Goal: Task Accomplishment & Management: Complete application form

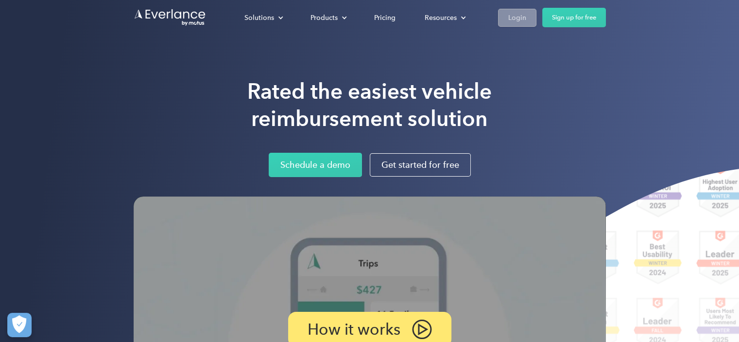
click at [516, 21] on div "Login" at bounding box center [518, 18] width 18 height 12
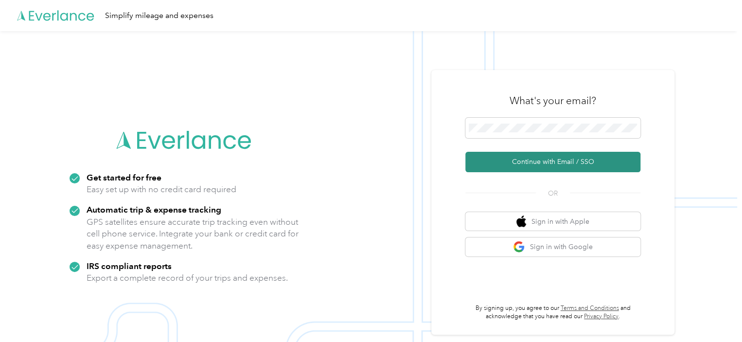
click at [564, 162] on button "Continue with Email / SSO" at bounding box center [552, 162] width 175 height 20
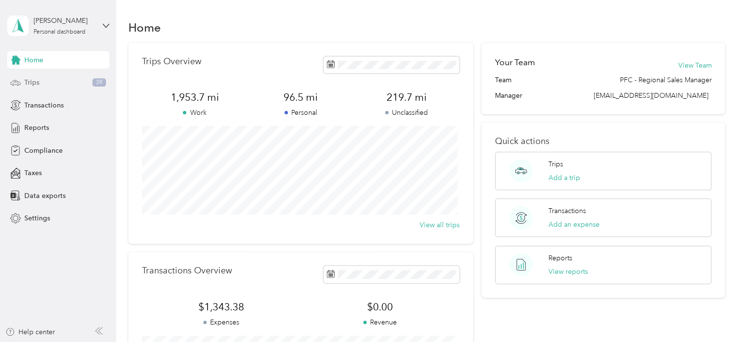
click at [44, 85] on div "Trips 39" at bounding box center [58, 83] width 102 height 18
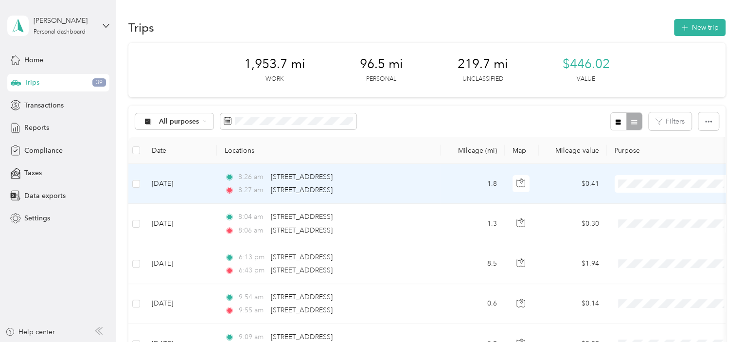
click at [668, 199] on span "Hall's Culligan Water" at bounding box center [683, 196] width 90 height 10
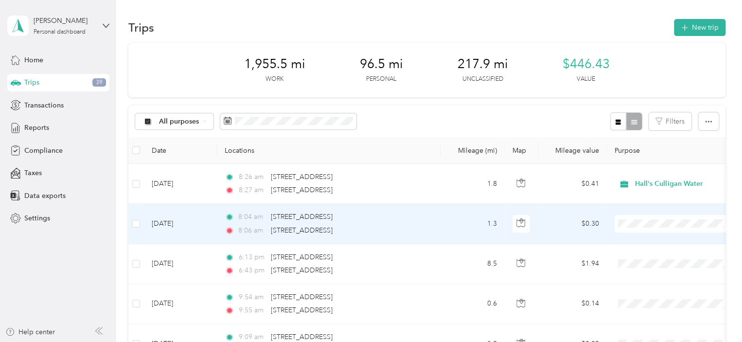
click at [649, 239] on span "Hall's Culligan Water" at bounding box center [683, 241] width 90 height 10
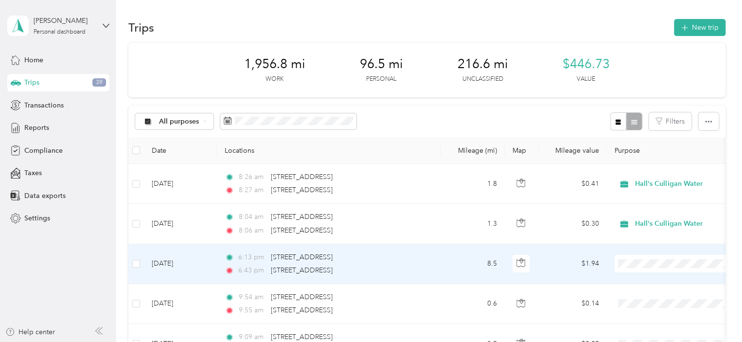
click at [655, 283] on li "Hall's Culligan Water" at bounding box center [675, 281] width 121 height 17
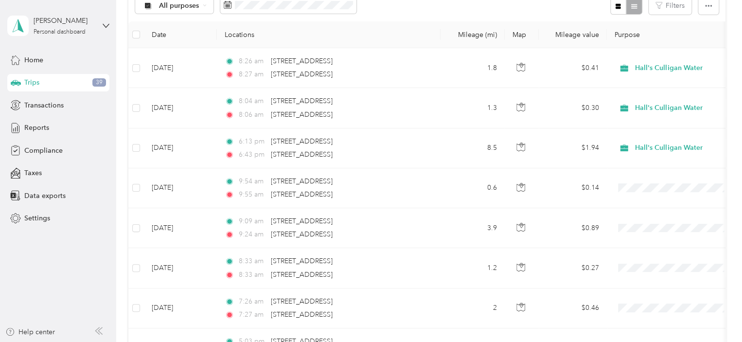
scroll to position [127, 0]
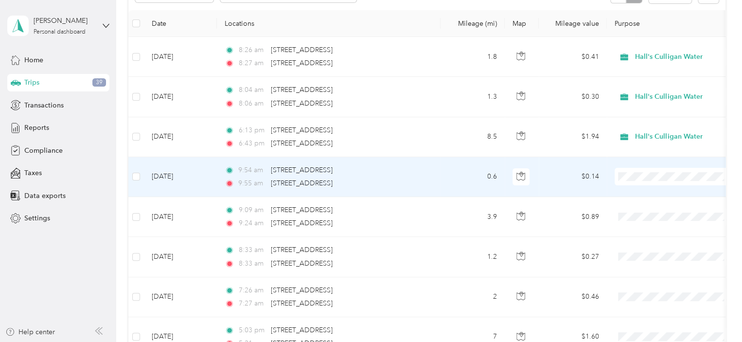
click at [657, 198] on ol "Hall's Culligan Water Personal" at bounding box center [675, 202] width 121 height 34
click at [647, 193] on span "Hall's Culligan Water" at bounding box center [683, 194] width 90 height 10
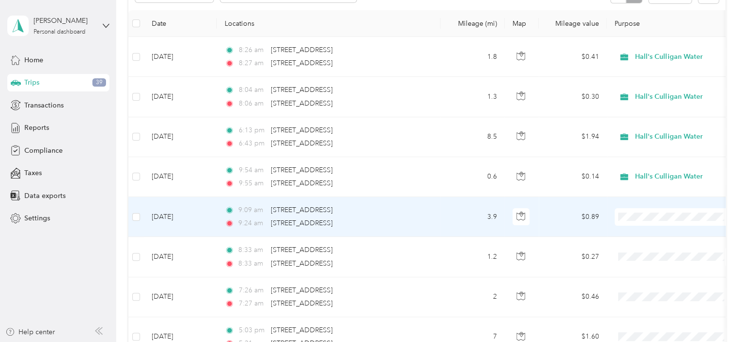
click at [650, 231] on span "Hall's Culligan Water" at bounding box center [683, 231] width 90 height 10
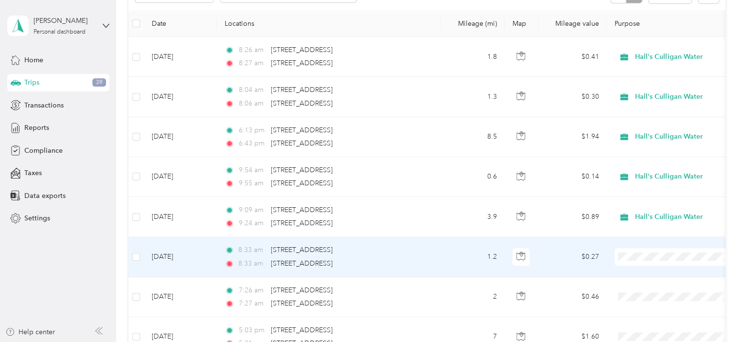
click at [651, 278] on ol "Hall's Culligan Water Personal" at bounding box center [675, 282] width 121 height 34
click at [644, 272] on span "Hall's Culligan Water" at bounding box center [683, 273] width 90 height 10
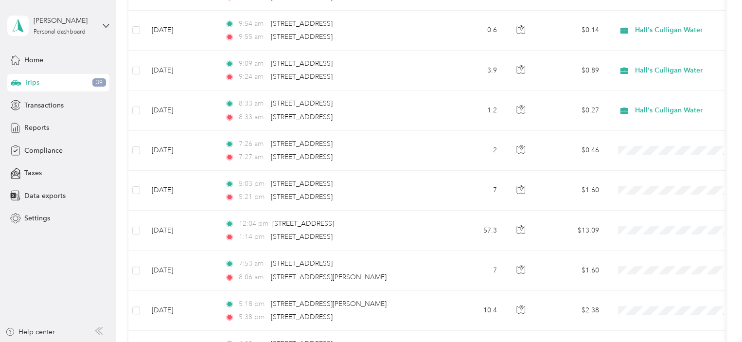
scroll to position [283, 0]
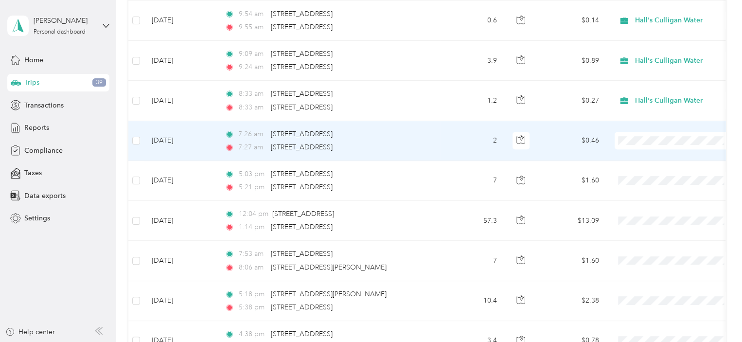
click at [647, 145] on span at bounding box center [675, 141] width 121 height 18
click at [644, 157] on span "Hall's Culligan Water" at bounding box center [683, 157] width 90 height 10
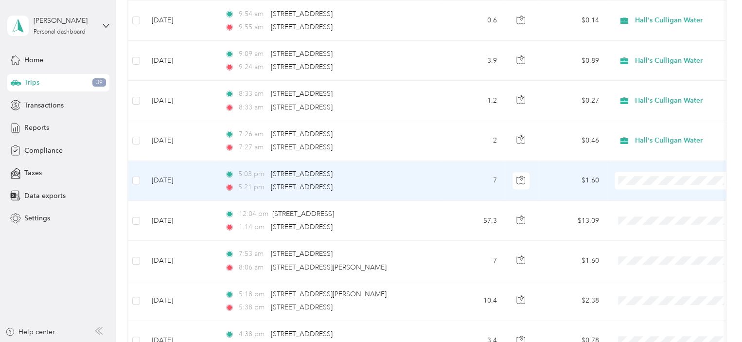
click at [654, 201] on ol "Hall's Culligan Water Personal" at bounding box center [675, 201] width 121 height 34
click at [647, 198] on li "Hall's Culligan Water" at bounding box center [675, 192] width 121 height 17
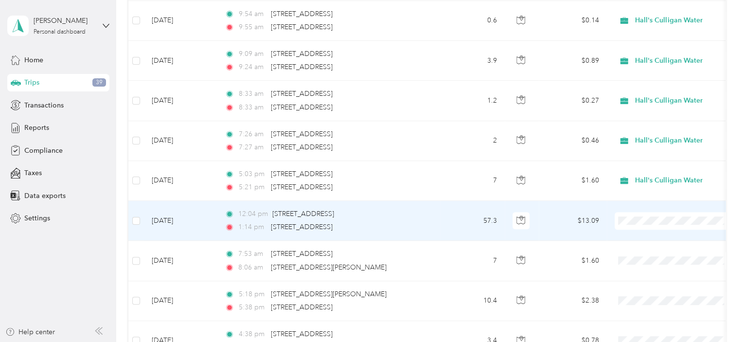
click at [646, 235] on span "Hall's Culligan Water" at bounding box center [683, 235] width 90 height 10
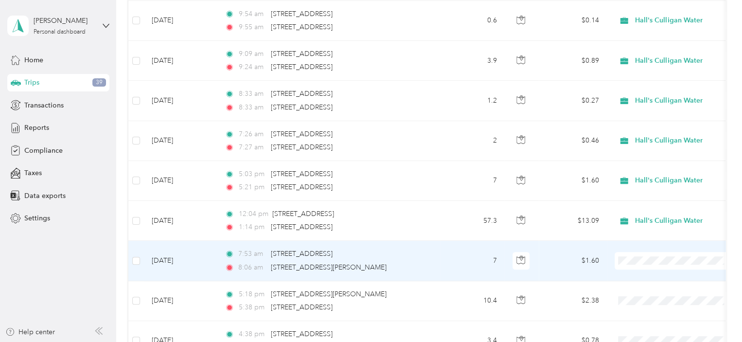
click at [647, 279] on li "Hall's Culligan Water" at bounding box center [675, 273] width 121 height 17
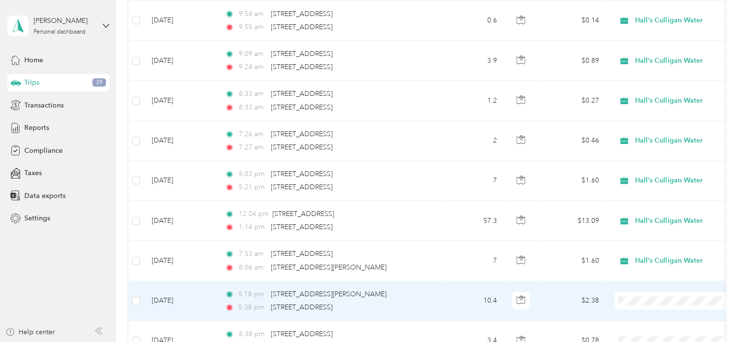
click at [651, 265] on li "Hall's Culligan Water" at bounding box center [675, 263] width 121 height 17
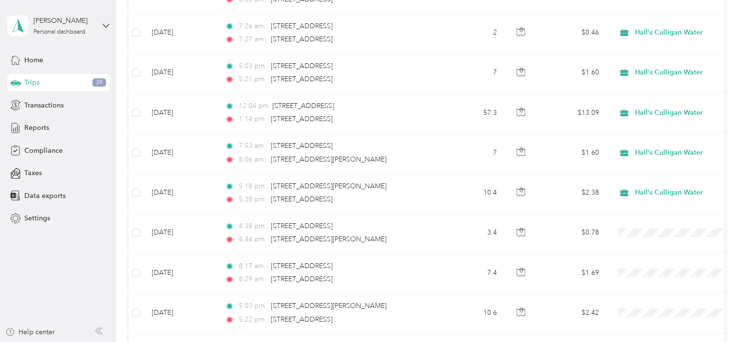
scroll to position [399, 0]
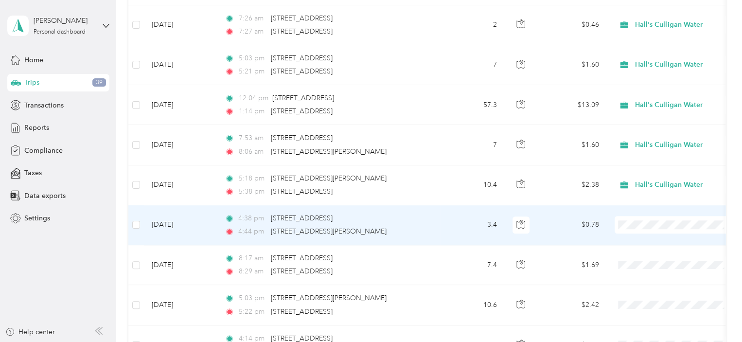
click at [649, 245] on ol "Hall's Culligan Water Personal" at bounding box center [675, 249] width 121 height 34
click at [639, 228] on span at bounding box center [675, 225] width 121 height 18
click at [640, 238] on span "Hall's Culligan Water" at bounding box center [683, 241] width 90 height 10
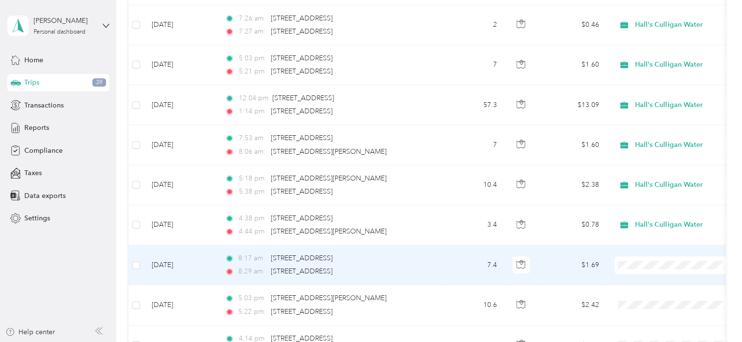
click at [643, 280] on span "Hall's Culligan Water" at bounding box center [683, 279] width 90 height 10
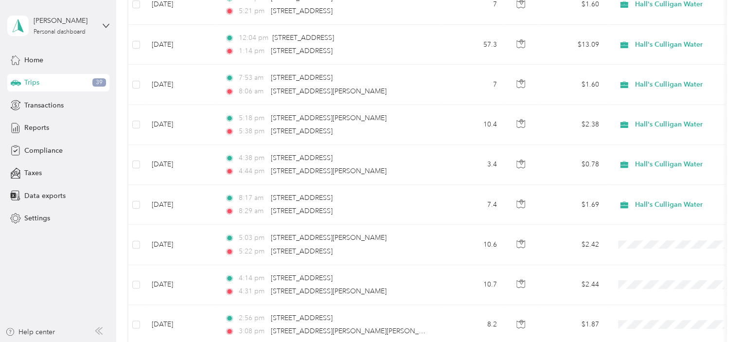
scroll to position [462, 0]
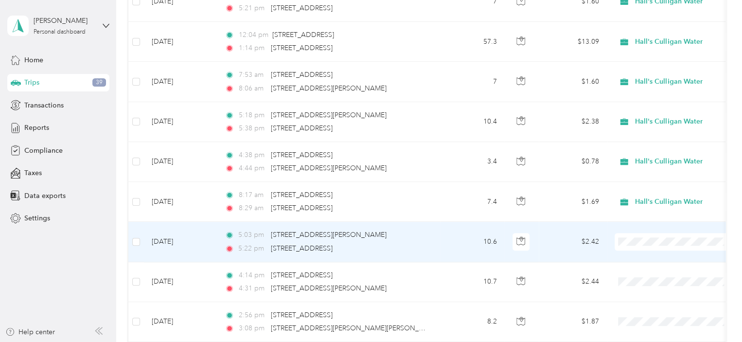
click at [650, 259] on li "Hall's Culligan Water" at bounding box center [675, 253] width 121 height 17
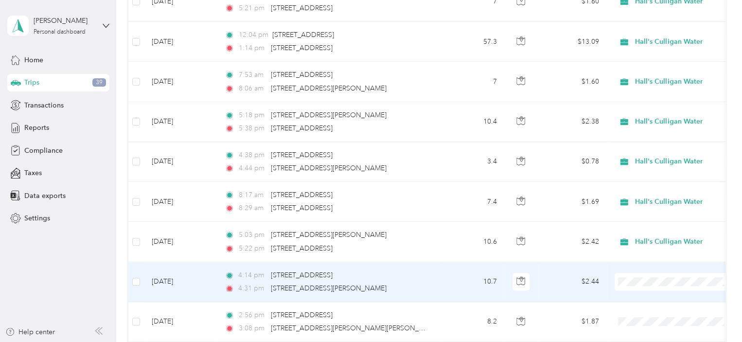
click at [650, 298] on li "Hall's Culligan Water" at bounding box center [675, 292] width 121 height 17
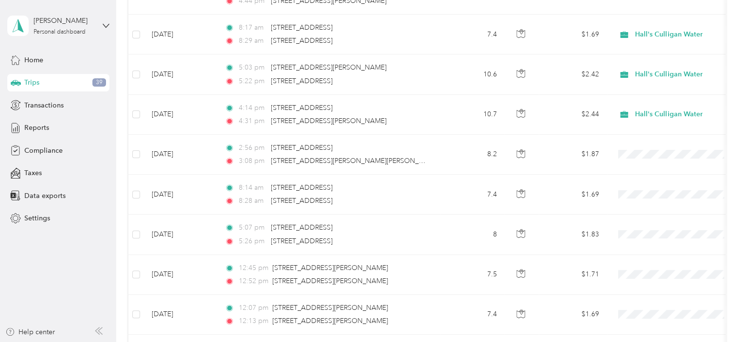
scroll to position [634, 0]
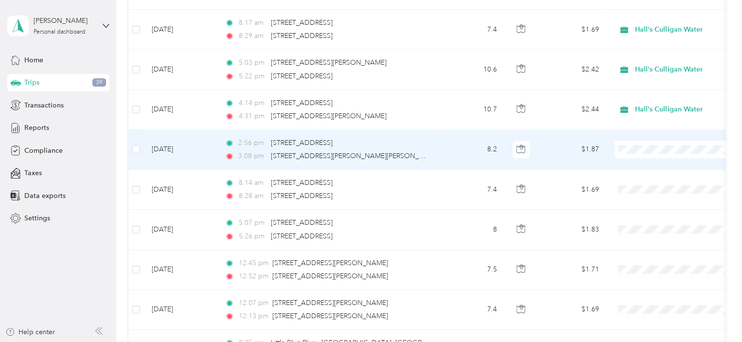
click at [659, 169] on ol "Hall's Culligan Water Personal" at bounding box center [675, 171] width 121 height 34
click at [646, 163] on span "Hall's Culligan Water" at bounding box center [683, 160] width 90 height 10
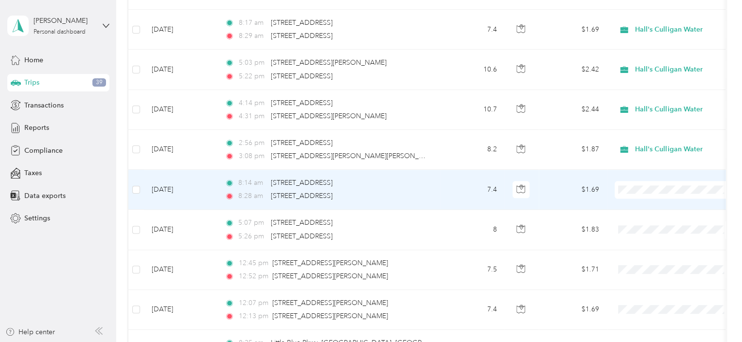
click at [651, 205] on span "Hall's Culligan Water" at bounding box center [683, 200] width 90 height 10
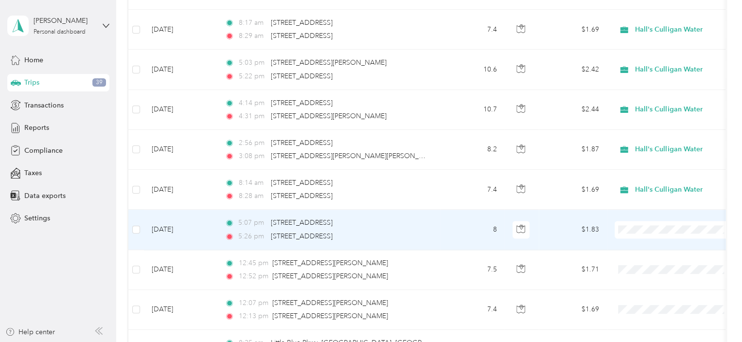
click at [648, 243] on span "Hall's Culligan Water" at bounding box center [683, 244] width 90 height 10
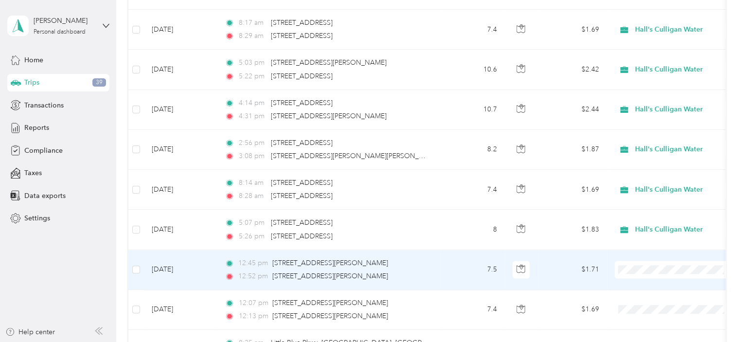
click at [644, 283] on span "Hall's Culligan Water" at bounding box center [683, 281] width 90 height 10
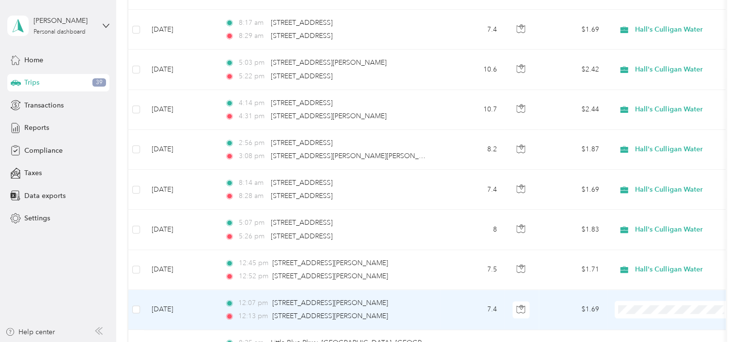
click at [646, 267] on span "Hall's Culligan Water" at bounding box center [683, 269] width 90 height 10
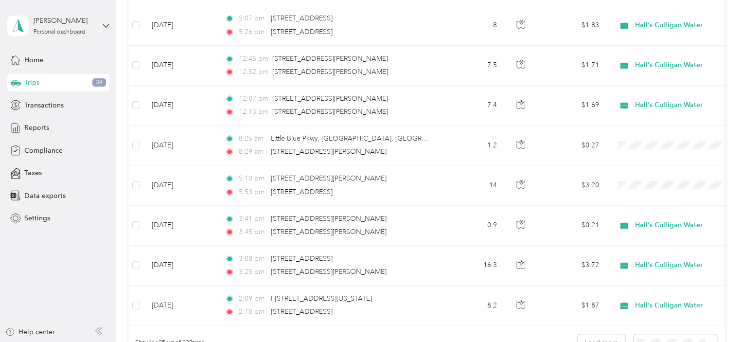
scroll to position [856, 0]
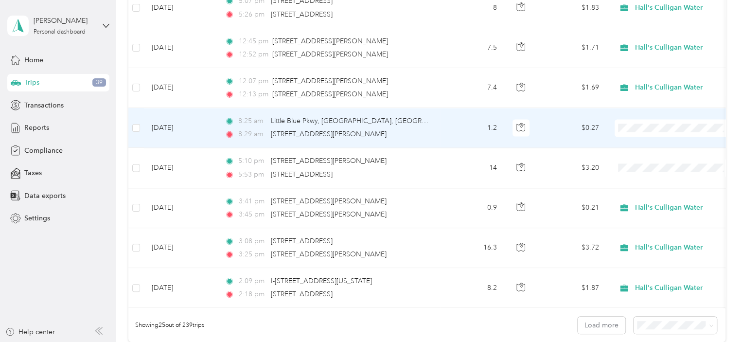
click at [651, 146] on li "Hall's Culligan Water" at bounding box center [675, 143] width 121 height 17
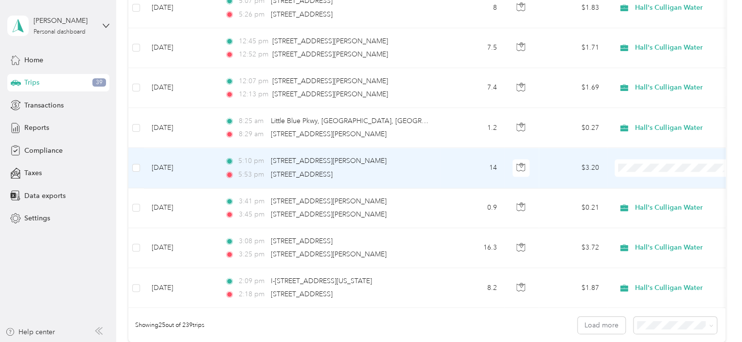
click at [652, 183] on li "Hall's Culligan Water" at bounding box center [675, 182] width 121 height 17
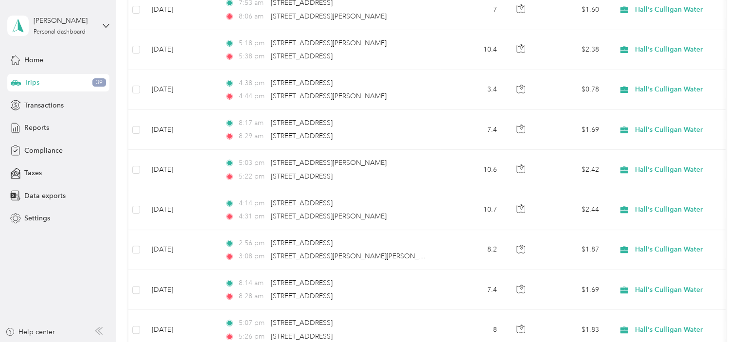
scroll to position [0, 0]
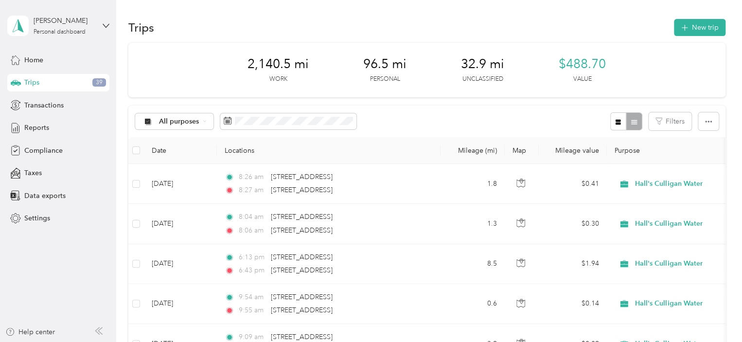
click at [475, 61] on span "32.9 mi" at bounding box center [482, 64] width 43 height 16
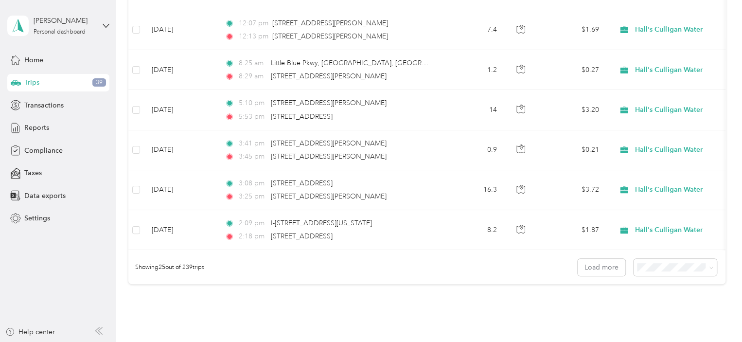
scroll to position [915, 0]
click at [605, 274] on button "Load more" at bounding box center [602, 265] width 48 height 17
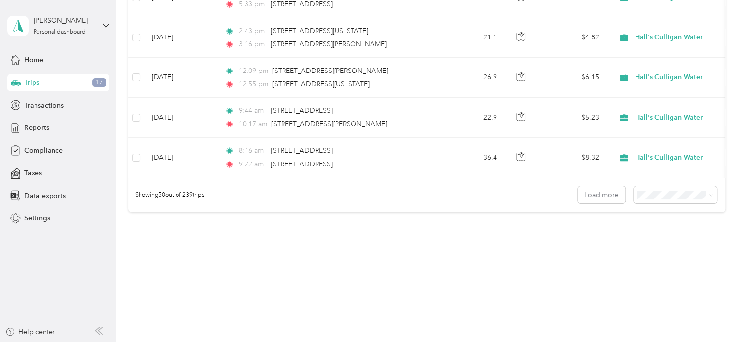
scroll to position [1989, 0]
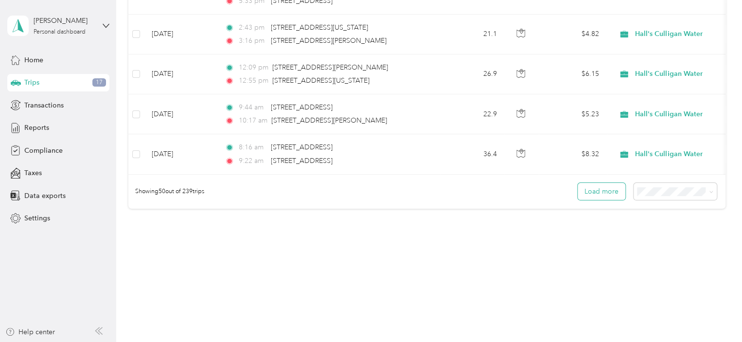
click at [603, 193] on button "Load more" at bounding box center [602, 191] width 48 height 17
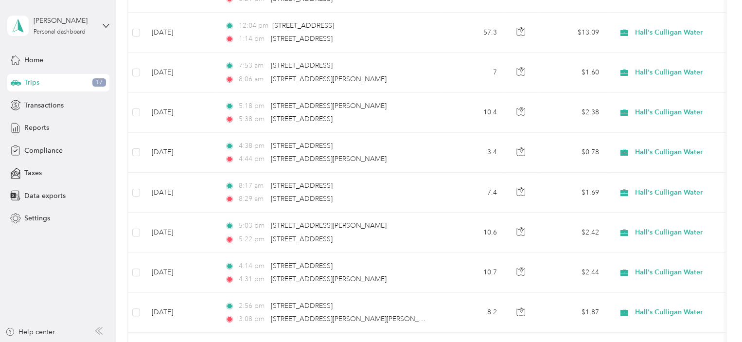
scroll to position [0, 0]
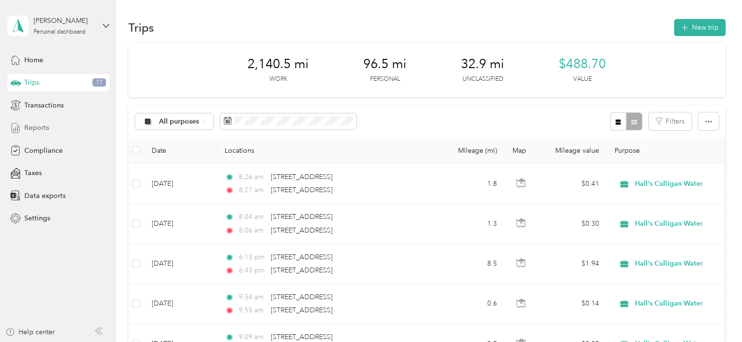
click at [39, 127] on span "Reports" at bounding box center [36, 128] width 25 height 10
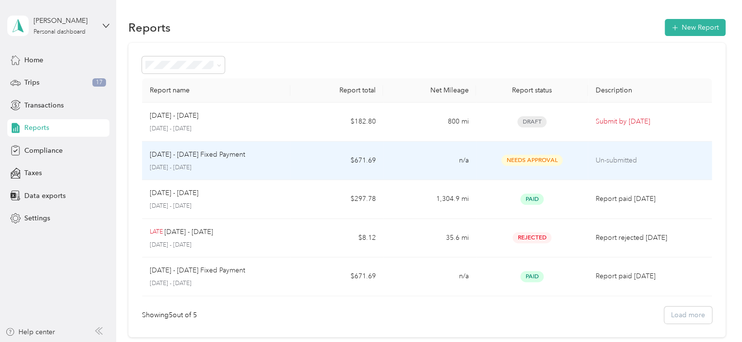
click at [625, 160] on p "Un-submitted" at bounding box center [650, 160] width 108 height 11
click at [247, 155] on div "[DATE] - [DATE] Fixed Payment" at bounding box center [216, 154] width 133 height 11
click at [523, 161] on span "Needs Approval" at bounding box center [531, 160] width 61 height 11
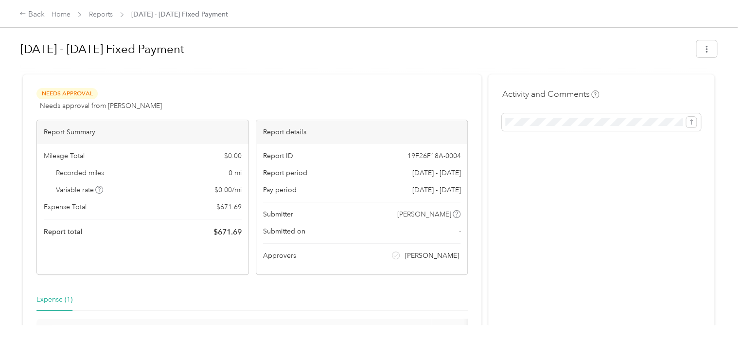
click at [57, 93] on span "Needs Approval" at bounding box center [66, 93] width 61 height 11
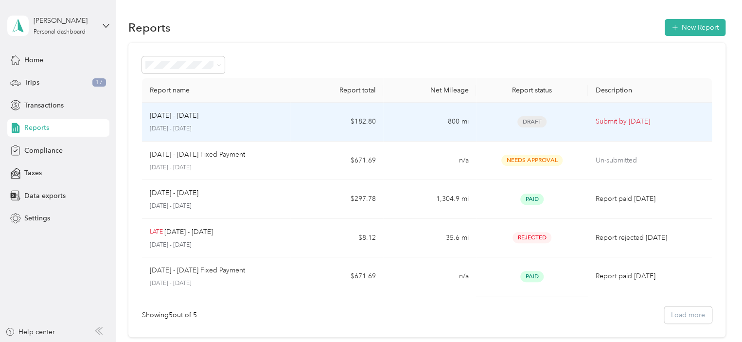
click at [527, 123] on span "Draft" at bounding box center [531, 121] width 29 height 11
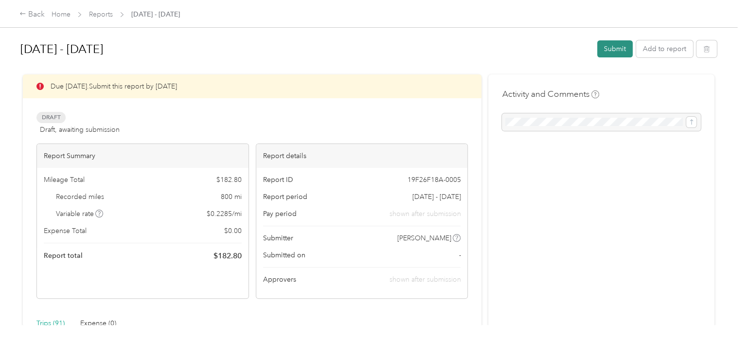
click at [611, 47] on button "Submit" at bounding box center [614, 48] width 35 height 17
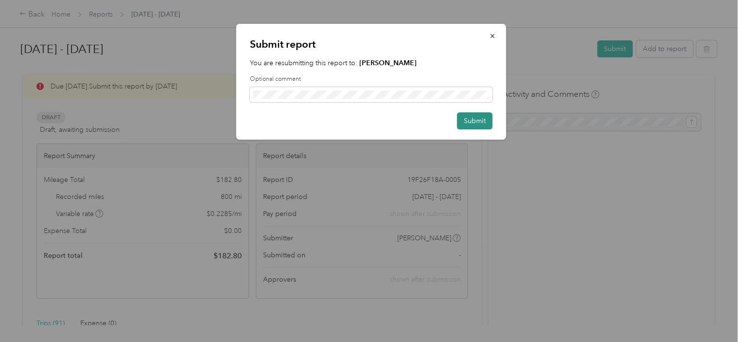
click at [473, 119] on button "Submit" at bounding box center [474, 120] width 35 height 17
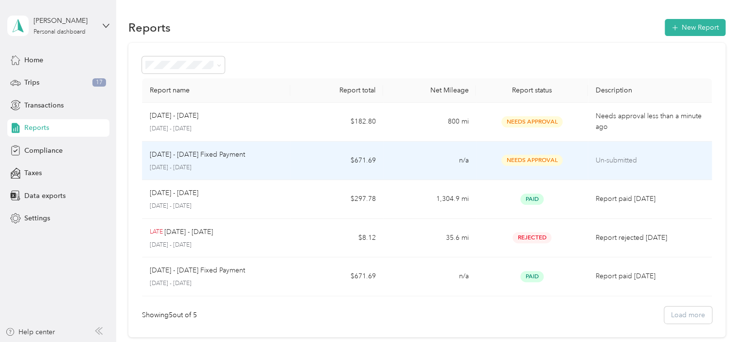
click at [539, 161] on span "Needs Approval" at bounding box center [531, 160] width 61 height 11
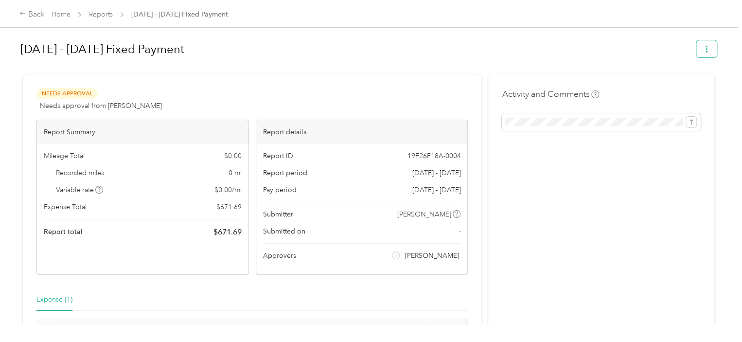
click at [704, 52] on icon "button" at bounding box center [706, 49] width 7 height 7
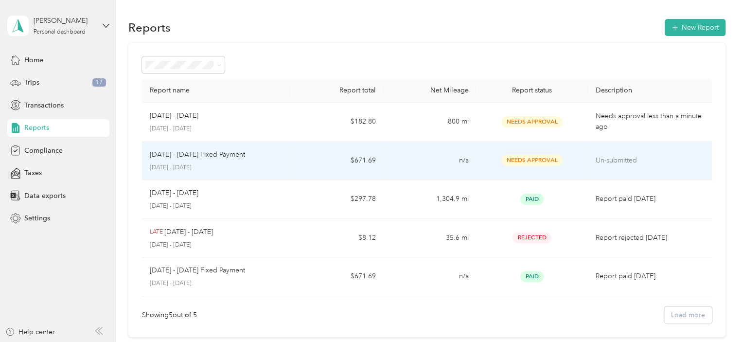
click at [619, 160] on p "Un-submitted" at bounding box center [650, 160] width 108 height 11
click at [618, 161] on p "Un-submitted" at bounding box center [650, 160] width 108 height 11
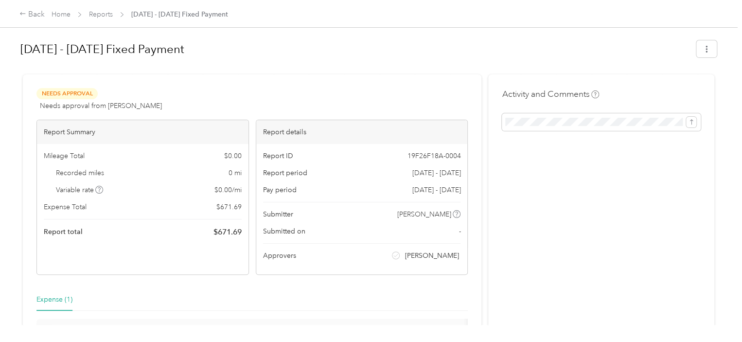
click at [67, 95] on span "Needs Approval" at bounding box center [66, 93] width 61 height 11
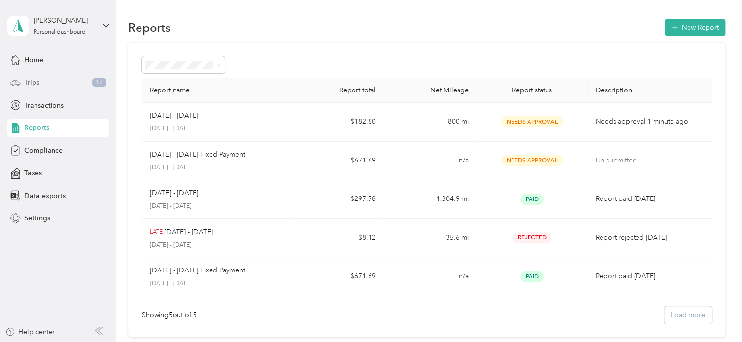
click at [26, 83] on span "Trips" at bounding box center [31, 82] width 15 height 10
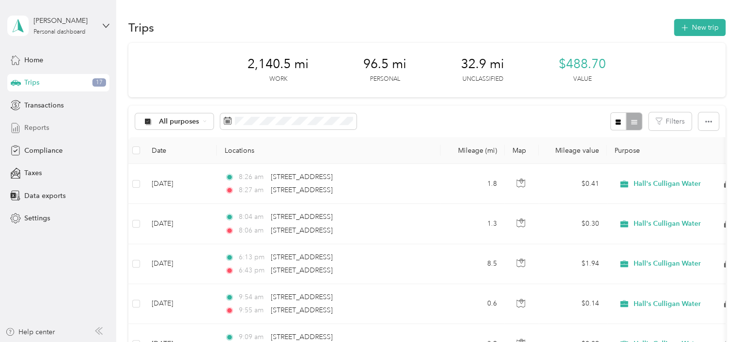
click at [44, 128] on span "Reports" at bounding box center [36, 128] width 25 height 10
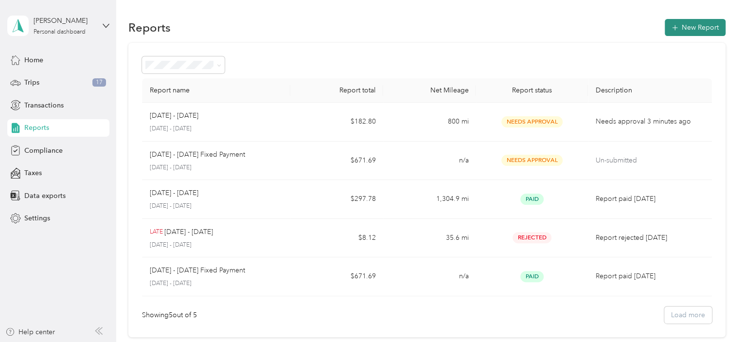
click at [697, 30] on button "New Report" at bounding box center [695, 27] width 61 height 17
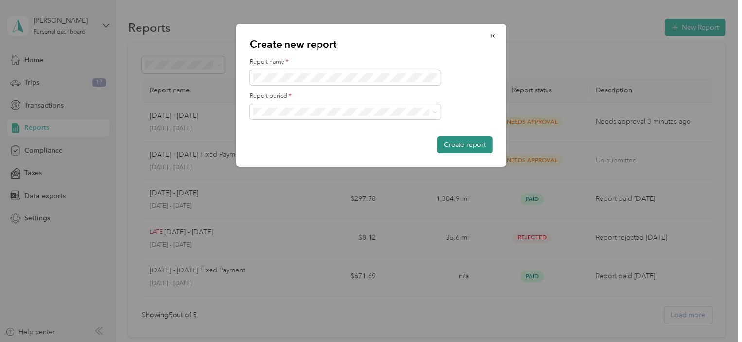
click at [469, 143] on button "Create report" at bounding box center [464, 144] width 55 height 17
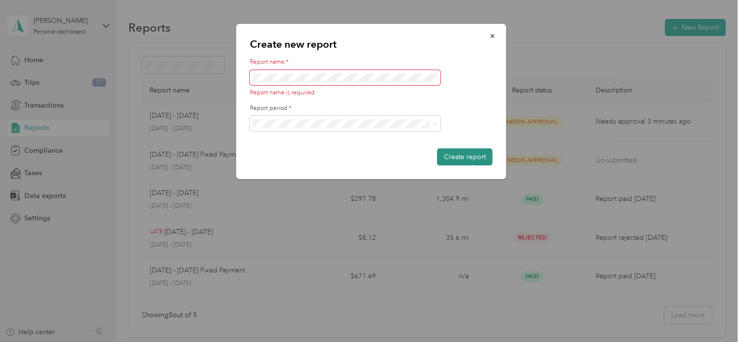
click at [463, 158] on button "Create report" at bounding box center [464, 156] width 55 height 17
click at [301, 71] on span at bounding box center [345, 78] width 191 height 16
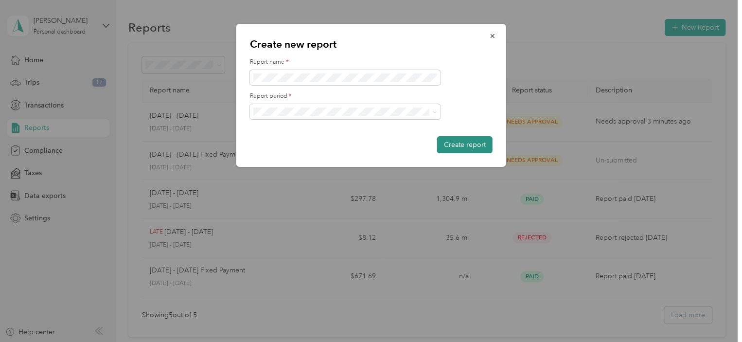
click at [466, 143] on button "Create report" at bounding box center [464, 144] width 55 height 17
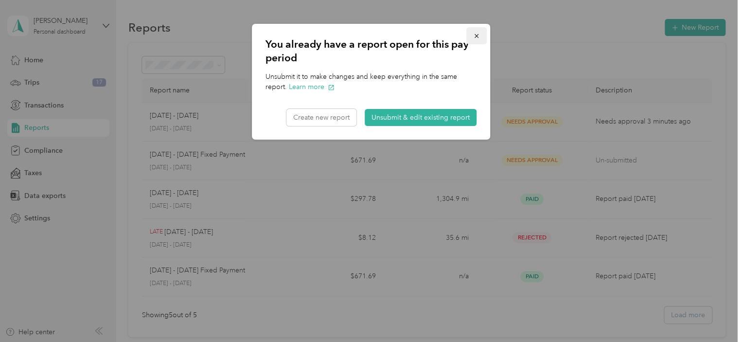
click at [476, 35] on icon "button" at bounding box center [476, 36] width 7 height 7
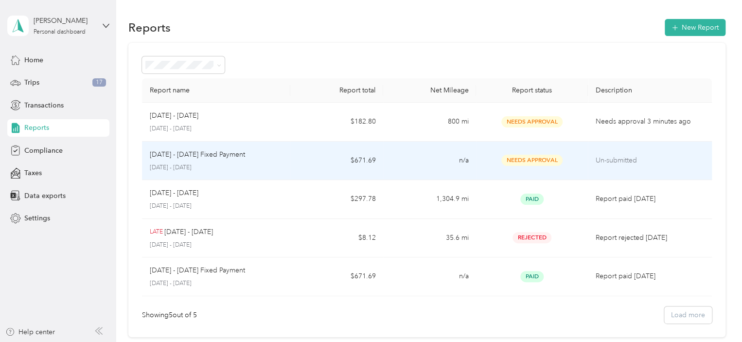
click at [535, 160] on span "Needs Approval" at bounding box center [531, 160] width 61 height 11
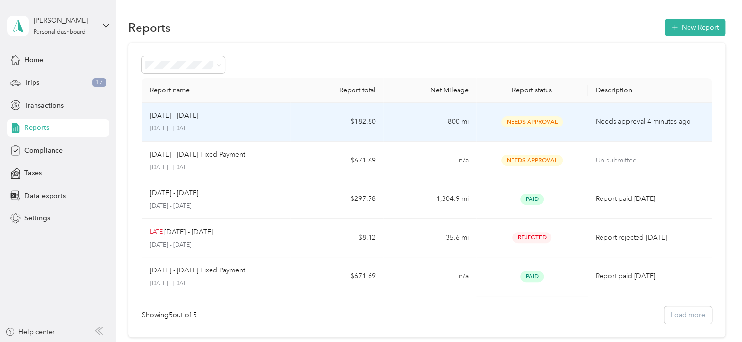
click at [540, 120] on span "Needs Approval" at bounding box center [531, 121] width 61 height 11
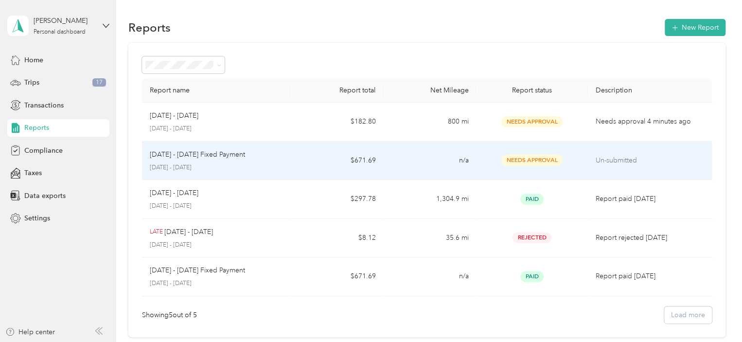
click at [545, 163] on span "Needs Approval" at bounding box center [531, 160] width 61 height 11
